Goal: Book appointment/travel/reservation

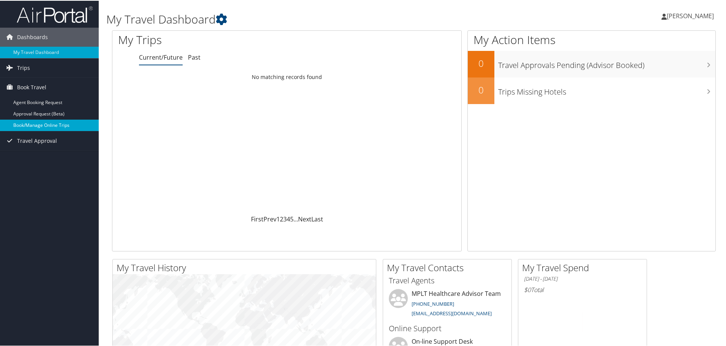
click at [47, 123] on link "Book/Manage Online Trips" at bounding box center [49, 124] width 99 height 11
